Goal: Consume media (video, audio): Consume media (video, audio)

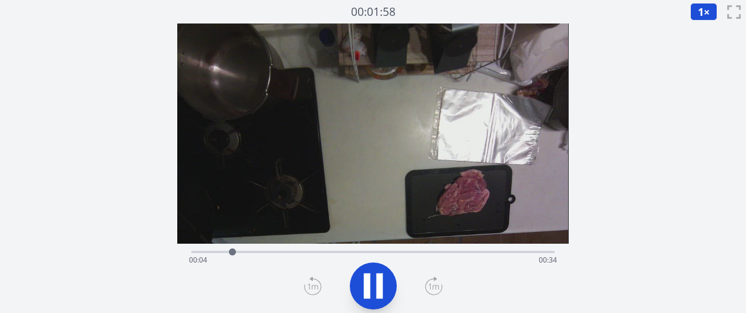
click at [442, 287] on div at bounding box center [372, 286] width 377 height 56
click at [441, 287] on icon at bounding box center [433, 287] width 16 height 16
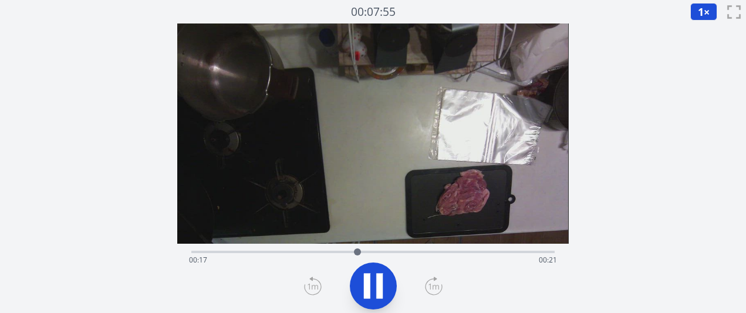
click at [440, 287] on icon at bounding box center [434, 285] width 18 height 19
click at [319, 288] on icon at bounding box center [313, 285] width 18 height 19
click at [310, 254] on div "経過時間: 00:37 残り時間: 00:00" at bounding box center [372, 260] width 367 height 19
click at [371, 292] on icon at bounding box center [373, 285] width 19 height 25
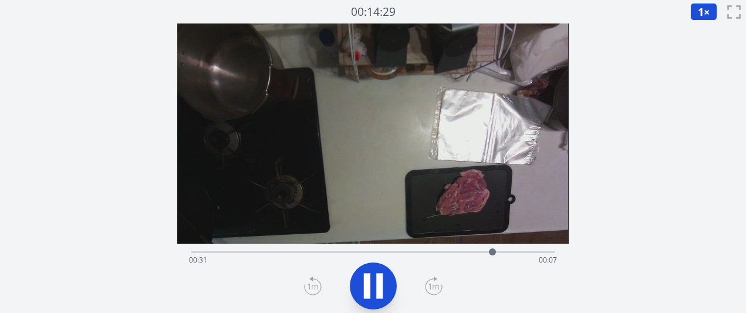
click at [346, 251] on div "経過時間: 00:31 残り時間: 00:07" at bounding box center [372, 260] width 367 height 19
click at [378, 292] on icon at bounding box center [379, 285] width 6 height 25
click at [369, 245] on div at bounding box center [361, 252] width 18 height 18
click at [388, 253] on div "経過時間: 00:18 残り時間: 00:20" at bounding box center [372, 260] width 367 height 19
click at [408, 253] on div "経過時間: 00:20 残り時間: 00:18" at bounding box center [372, 260] width 367 height 19
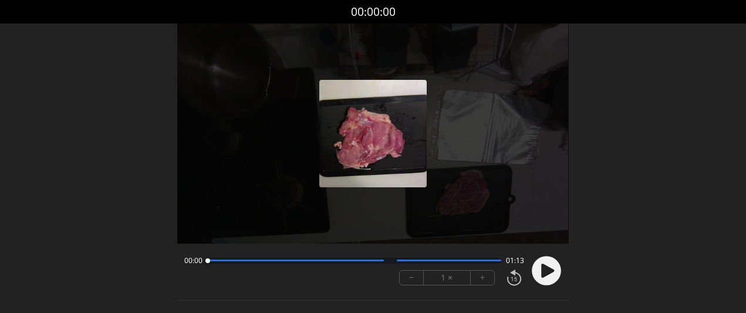
click at [483, 281] on font "+" at bounding box center [482, 277] width 5 height 13
click at [543, 277] on circle at bounding box center [546, 270] width 29 height 29
click at [484, 282] on button "+" at bounding box center [482, 278] width 23 height 14
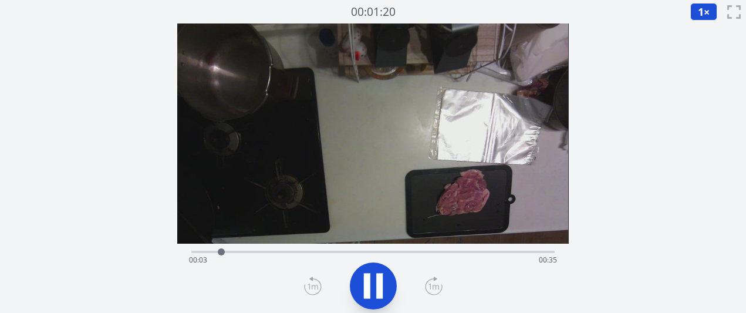
click at [438, 285] on icon at bounding box center [434, 285] width 18 height 19
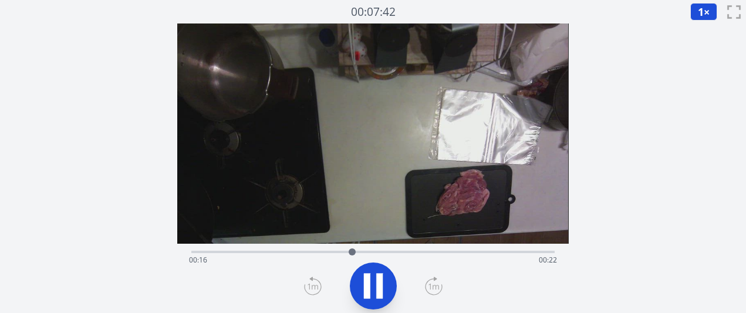
click at [438, 285] on icon at bounding box center [434, 285] width 18 height 19
click at [384, 251] on div at bounding box center [391, 252] width 18 height 18
click at [381, 251] on div at bounding box center [388, 252] width 18 height 18
click at [374, 251] on div "Time elapsed: 00:20 Time remaining: 00:18" at bounding box center [372, 260] width 367 height 19
click at [361, 250] on div "Time elapsed: 00:19 Time remaining: 00:19" at bounding box center [372, 251] width 363 height 14
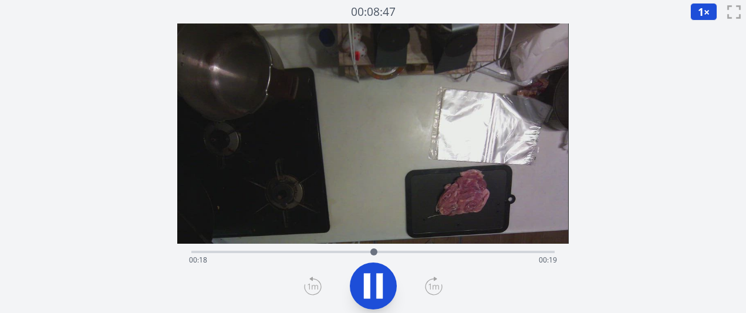
click at [374, 285] on icon at bounding box center [373, 285] width 33 height 33
click at [403, 254] on div "Time elapsed: 00:19 Time remaining: 00:19" at bounding box center [372, 260] width 367 height 19
click at [422, 251] on div "Time elapsed: 00:21 Time remaining: 00:16" at bounding box center [372, 260] width 367 height 19
click at [434, 251] on div "Time elapsed: 00:23 Time remaining: 00:14" at bounding box center [372, 260] width 367 height 19
click at [443, 251] on div "Time elapsed: 00:25 Time remaining: 00:13" at bounding box center [372, 260] width 367 height 19
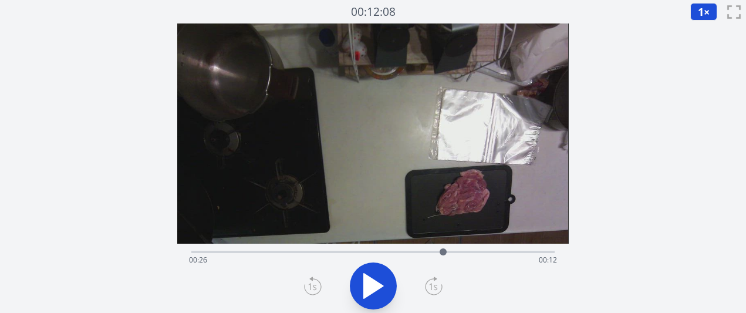
click at [448, 251] on div at bounding box center [443, 252] width 18 height 18
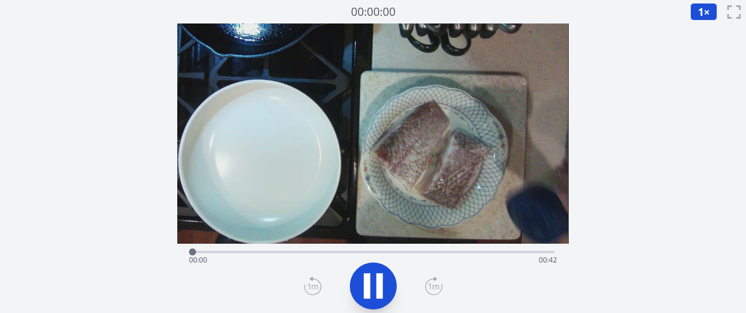
click at [431, 285] on icon at bounding box center [434, 285] width 18 height 19
click at [300, 257] on div "経過時間: 00:16 残り時間: 00:26" at bounding box center [372, 260] width 367 height 19
click at [275, 259] on div "Time elapsed: 00:13 Time remaining: 00:29" at bounding box center [372, 260] width 367 height 19
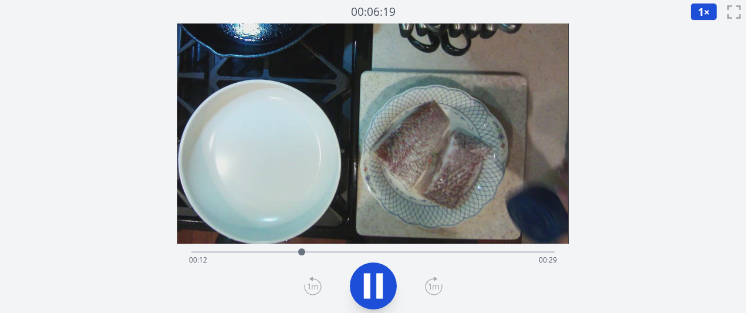
click at [386, 283] on icon at bounding box center [373, 285] width 33 height 33
click at [697, 16] on button "1 ×" at bounding box center [703, 12] width 27 height 18
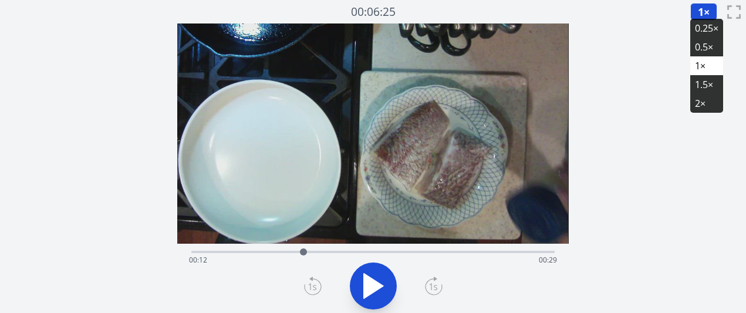
click at [701, 32] on li "0.25×" at bounding box center [706, 28] width 33 height 19
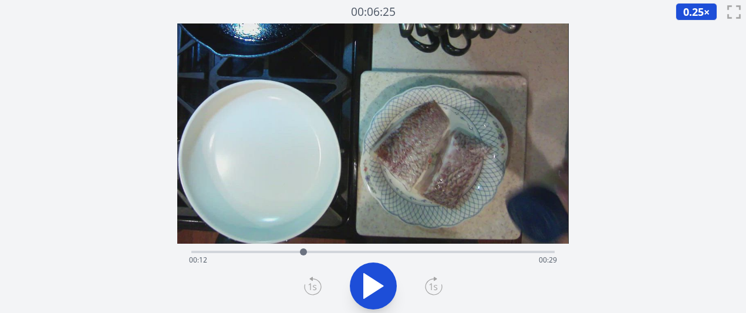
click at [293, 249] on div "Time elapsed: 00:12 Time remaining: 00:29" at bounding box center [372, 251] width 363 height 14
click at [276, 251] on div "Time elapsed: 00:11 Time remaining: 00:30" at bounding box center [372, 260] width 367 height 19
click at [362, 283] on icon at bounding box center [373, 285] width 33 height 33
click at [434, 286] on icon at bounding box center [434, 285] width 18 height 19
click at [360, 285] on icon at bounding box center [373, 285] width 33 height 33
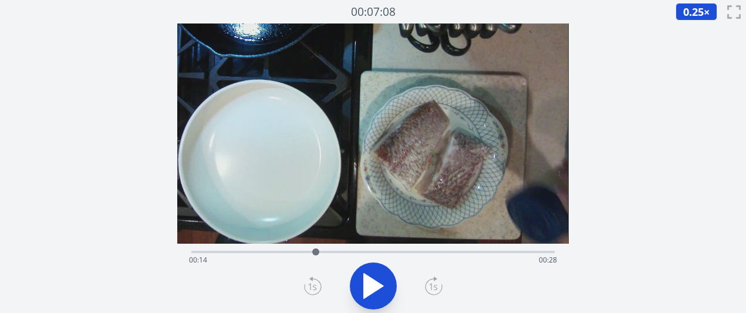
click at [296, 250] on div "Time elapsed: 00:14 Time remaining: 00:28" at bounding box center [372, 251] width 363 height 14
click at [285, 251] on div "Time elapsed: 00:12 Time remaining: 00:30" at bounding box center [372, 260] width 367 height 19
click at [373, 295] on icon at bounding box center [373, 285] width 33 height 33
click at [290, 246] on div "経過時間: 00:00 残り時間: 00:42" at bounding box center [372, 251] width 363 height 14
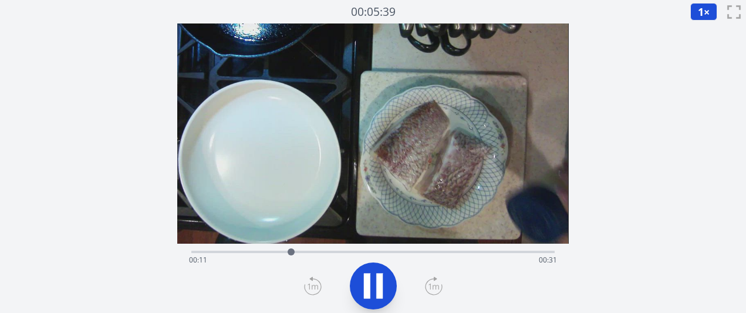
click at [309, 244] on div "経過時間: 00:11 残り時間: 00:31" at bounding box center [372, 251] width 363 height 14
click at [330, 247] on div "経過時間: 00:14 残り時間: 00:28" at bounding box center [372, 251] width 363 height 14
click at [337, 247] on div at bounding box center [338, 252] width 18 height 18
click at [370, 276] on icon at bounding box center [373, 285] width 33 height 33
click at [382, 283] on icon at bounding box center [373, 285] width 33 height 33
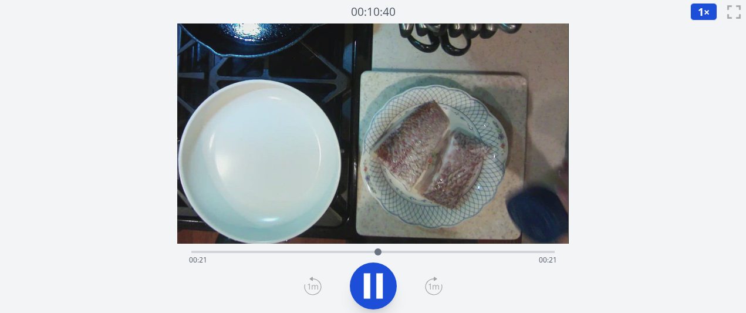
click at [382, 283] on icon at bounding box center [373, 285] width 33 height 33
click at [383, 283] on icon at bounding box center [373, 285] width 33 height 33
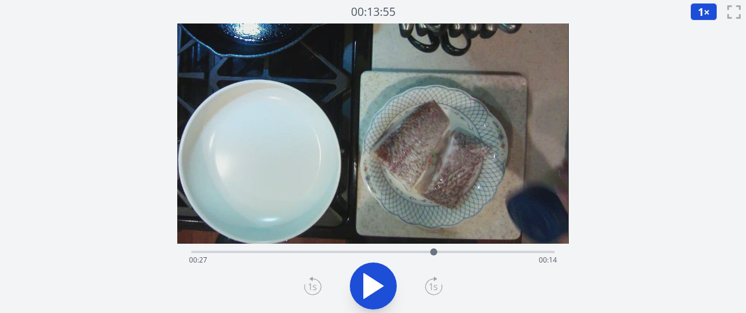
click at [369, 289] on icon at bounding box center [373, 285] width 19 height 25
click at [371, 287] on icon at bounding box center [373, 285] width 33 height 33
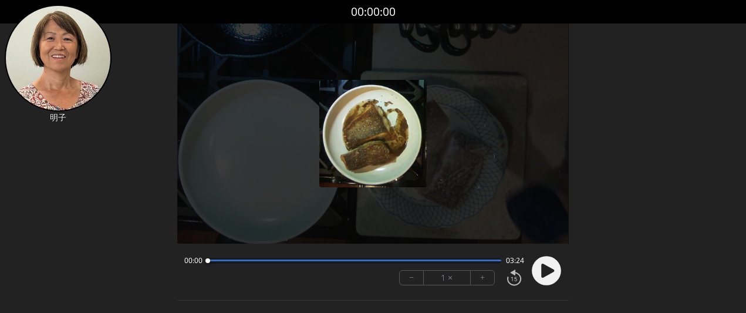
click at [486, 281] on button "+" at bounding box center [482, 278] width 23 height 14
click at [535, 278] on circle at bounding box center [546, 270] width 29 height 29
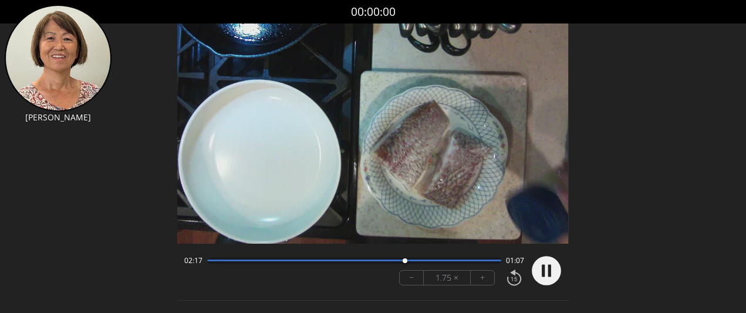
click at [482, 279] on button "+" at bounding box center [482, 278] width 23 height 14
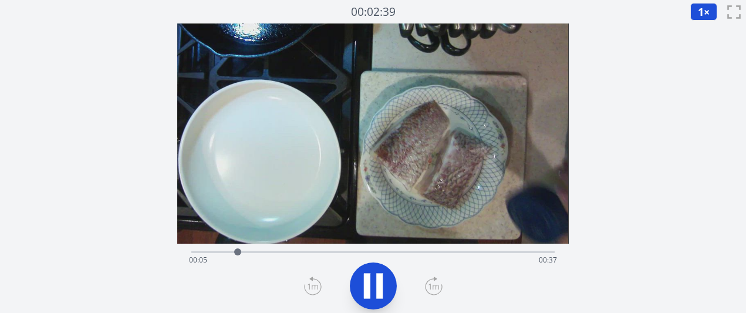
click at [438, 288] on icon at bounding box center [434, 285] width 18 height 19
click at [367, 279] on icon at bounding box center [367, 285] width 6 height 25
click at [226, 248] on div "経過時間: 00:11 残り時間: 00:31" at bounding box center [372, 251] width 363 height 14
click at [253, 244] on div "経過時間: 00:03 残り時間: 00:38" at bounding box center [372, 251] width 363 height 14
click at [268, 246] on div "経過時間: 00:07 残り時間: 00:35" at bounding box center [372, 251] width 363 height 14
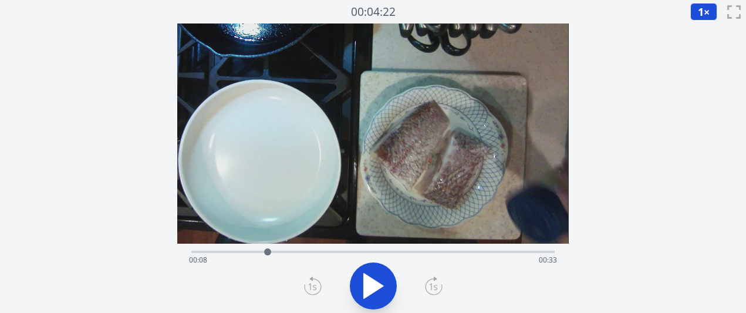
click at [256, 246] on div "経過時間: 00:08 残り時間: 00:33" at bounding box center [372, 251] width 363 height 14
click at [420, 255] on div "経過時間: 00:07 残り時間: 00:35" at bounding box center [372, 260] width 367 height 19
click at [443, 255] on div "経過時間: 00:26 残り時間: 00:16" at bounding box center [372, 260] width 367 height 19
click at [458, 254] on div "経過時間: 00:28 残り時間: 00:13" at bounding box center [372, 260] width 367 height 19
